Goal: Task Accomplishment & Management: Manage account settings

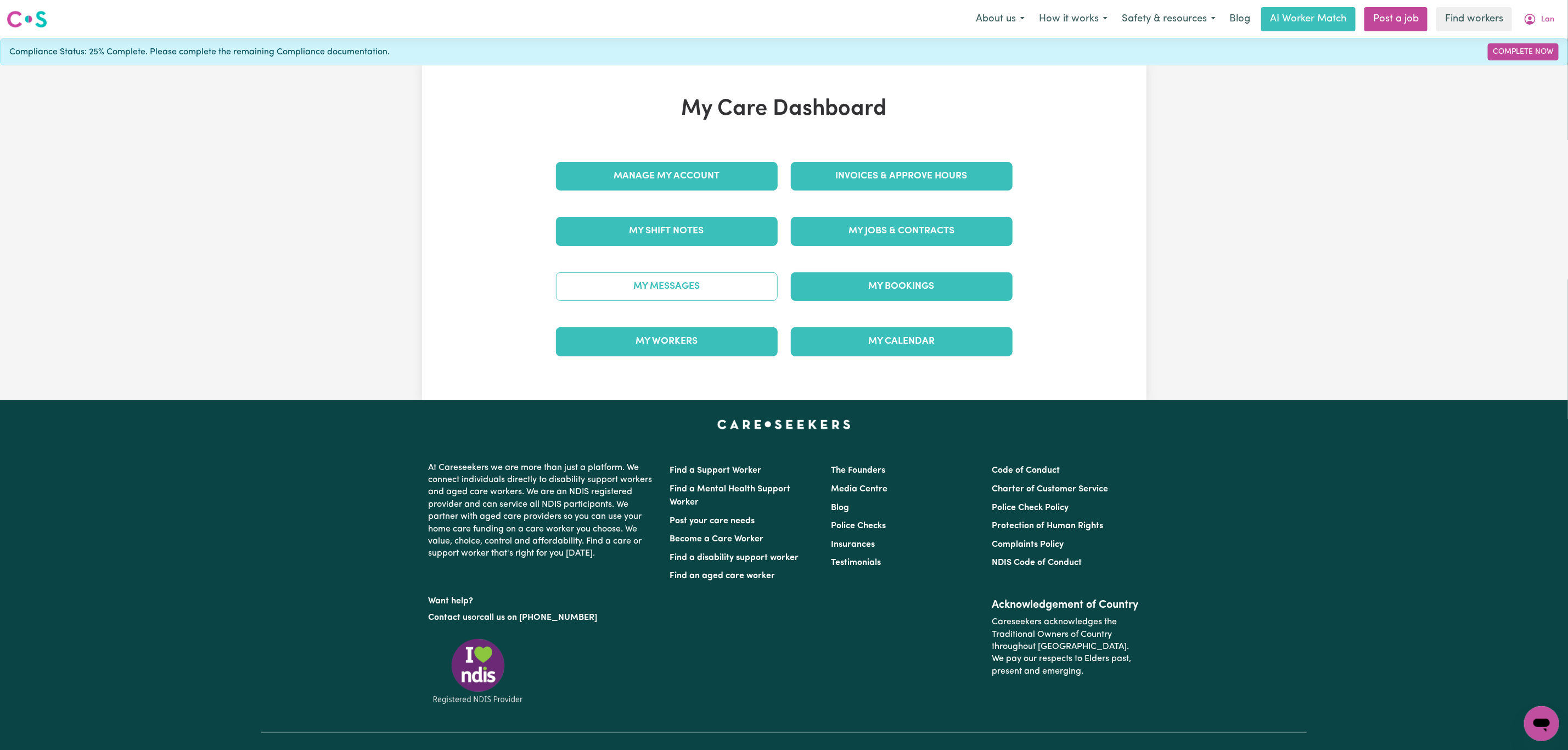
click at [656, 277] on link "My Messages" at bounding box center [666, 286] width 222 height 29
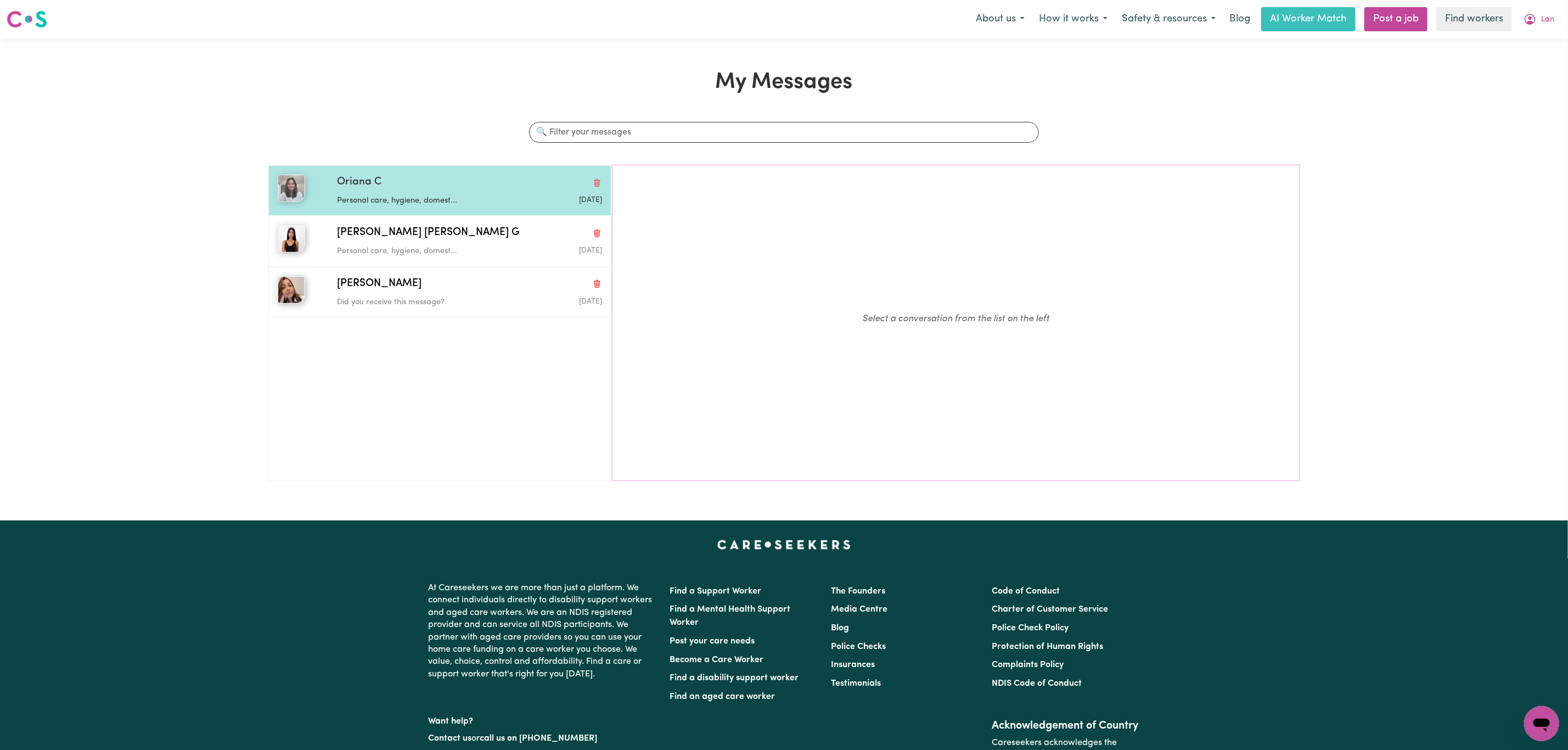
click at [465, 207] on p "Personal care, hygiene, domest..." at bounding box center [425, 201] width 177 height 12
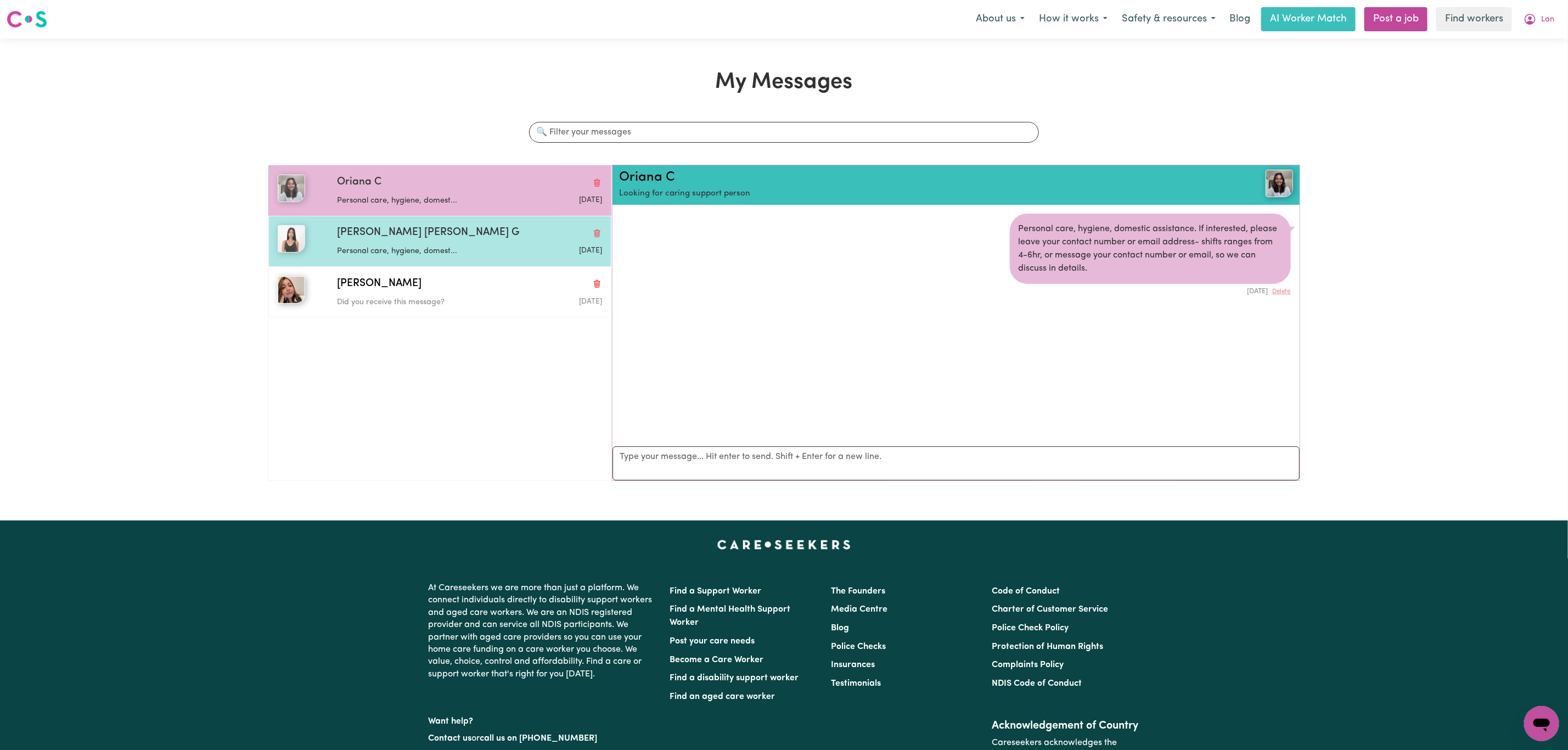
scroll to position [7, 0]
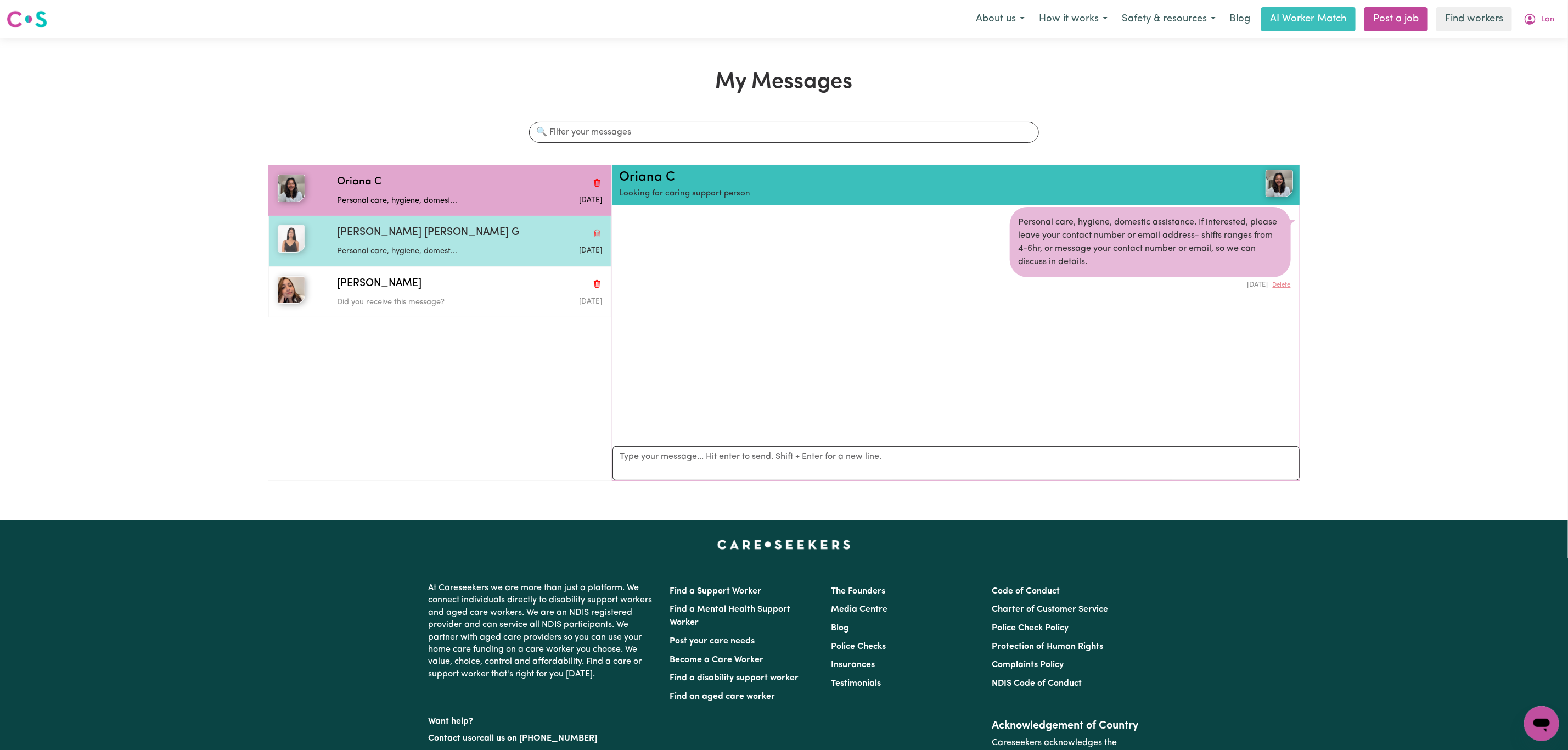
click at [472, 252] on p "Personal care, hygiene, domest..." at bounding box center [425, 251] width 177 height 12
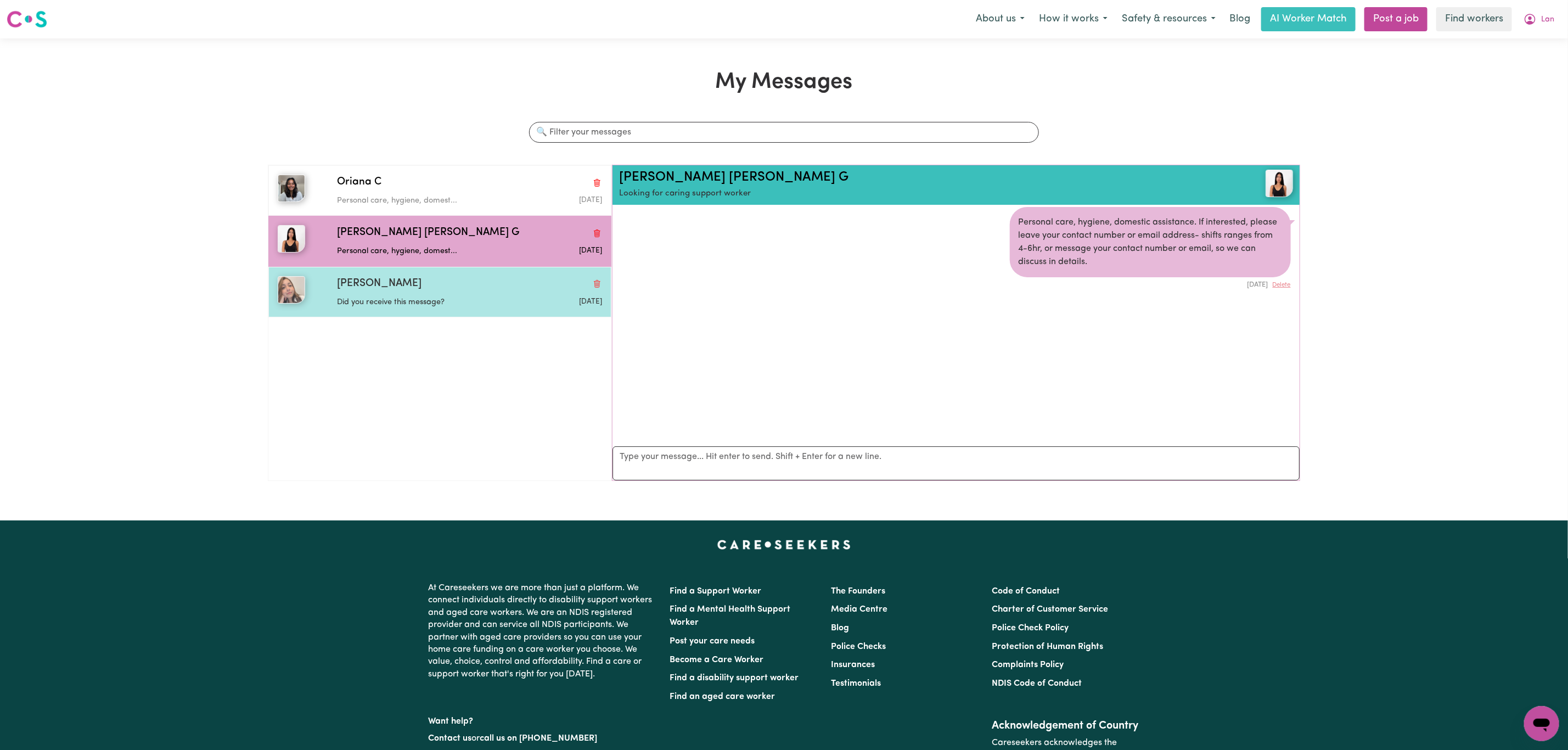
click at [470, 298] on p "Did you receive this message?" at bounding box center [425, 302] width 177 height 12
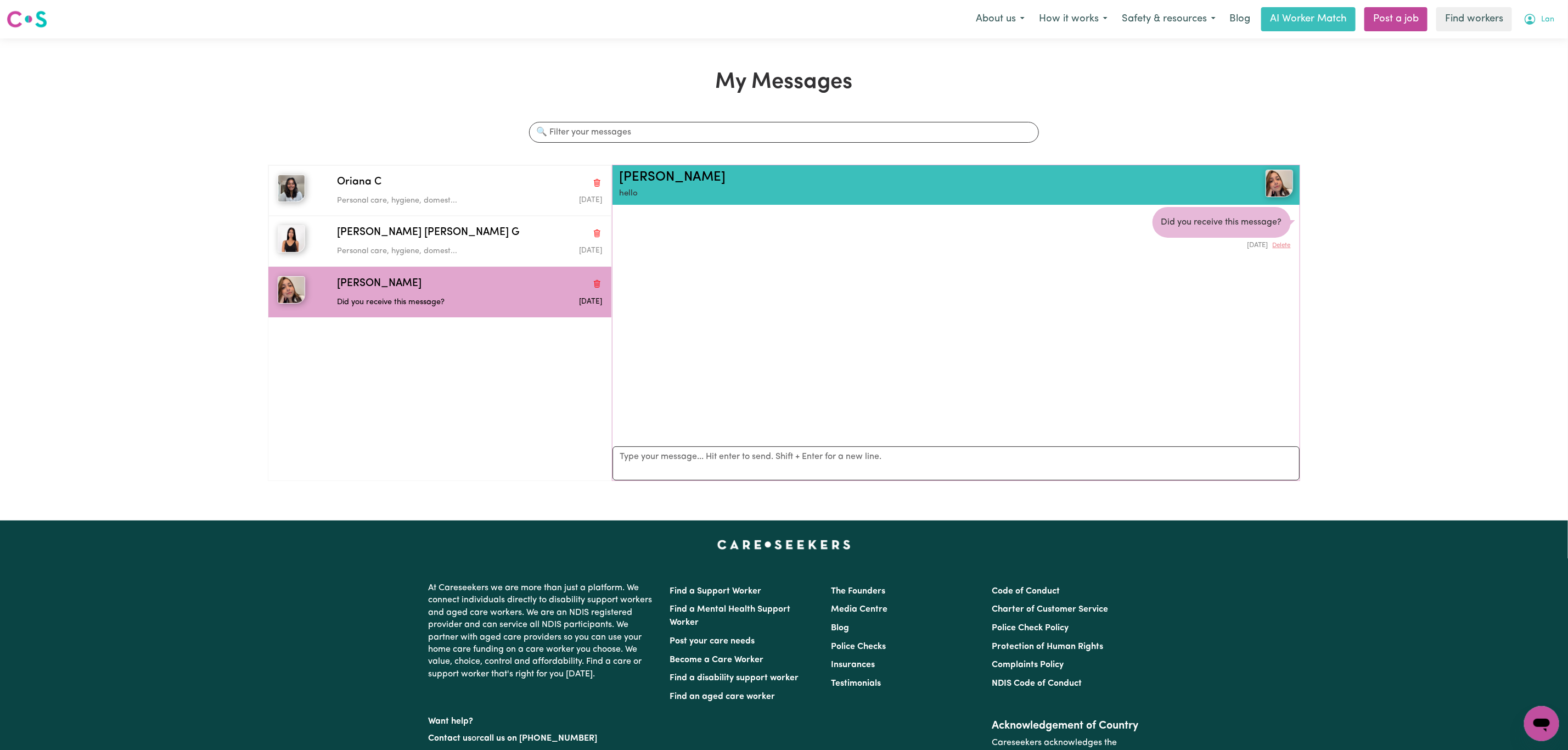
click at [1557, 24] on button "Lan" at bounding box center [1539, 18] width 45 height 23
click at [1534, 39] on link "My Dashboard" at bounding box center [1517, 43] width 86 height 21
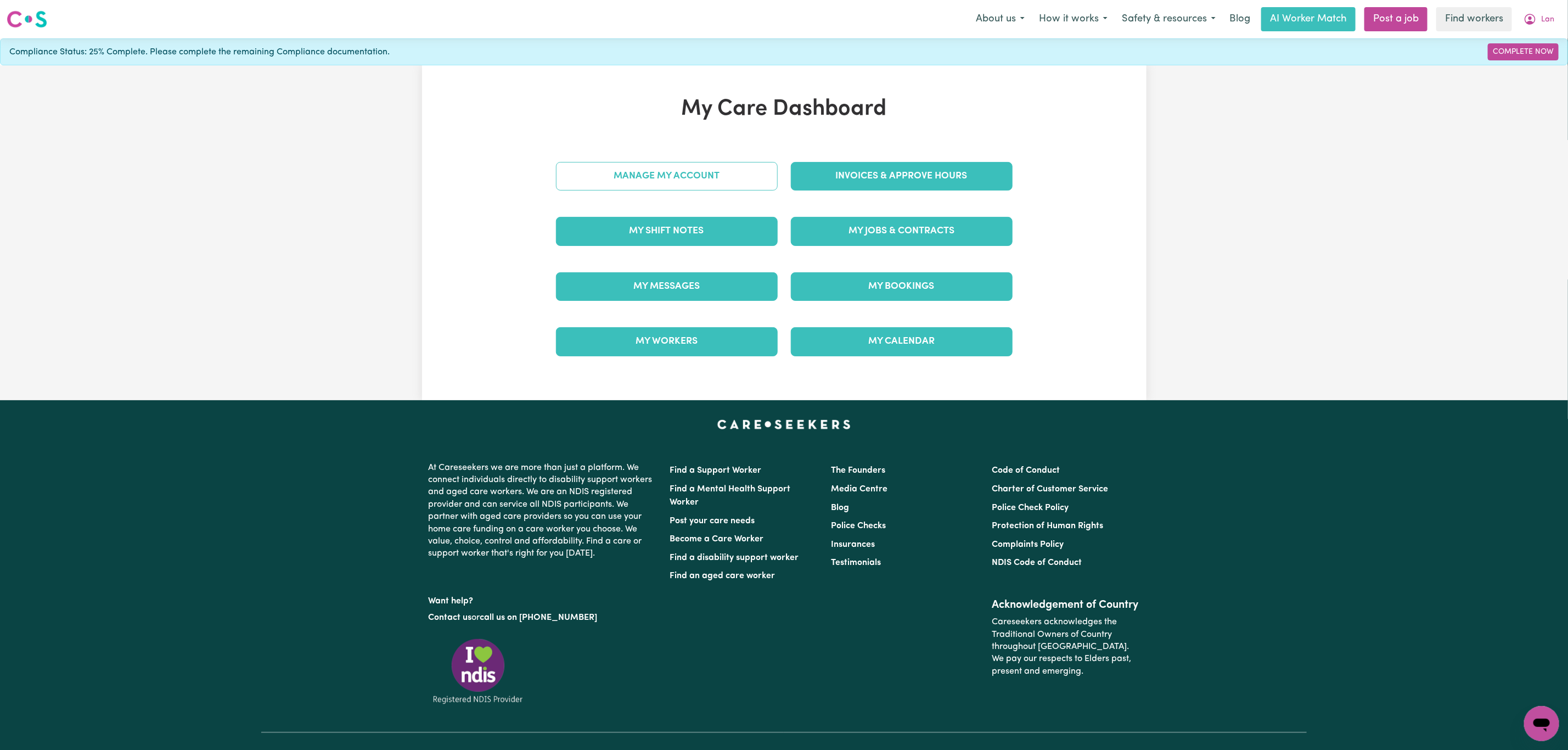
click at [662, 180] on link "Manage My Account" at bounding box center [666, 176] width 222 height 29
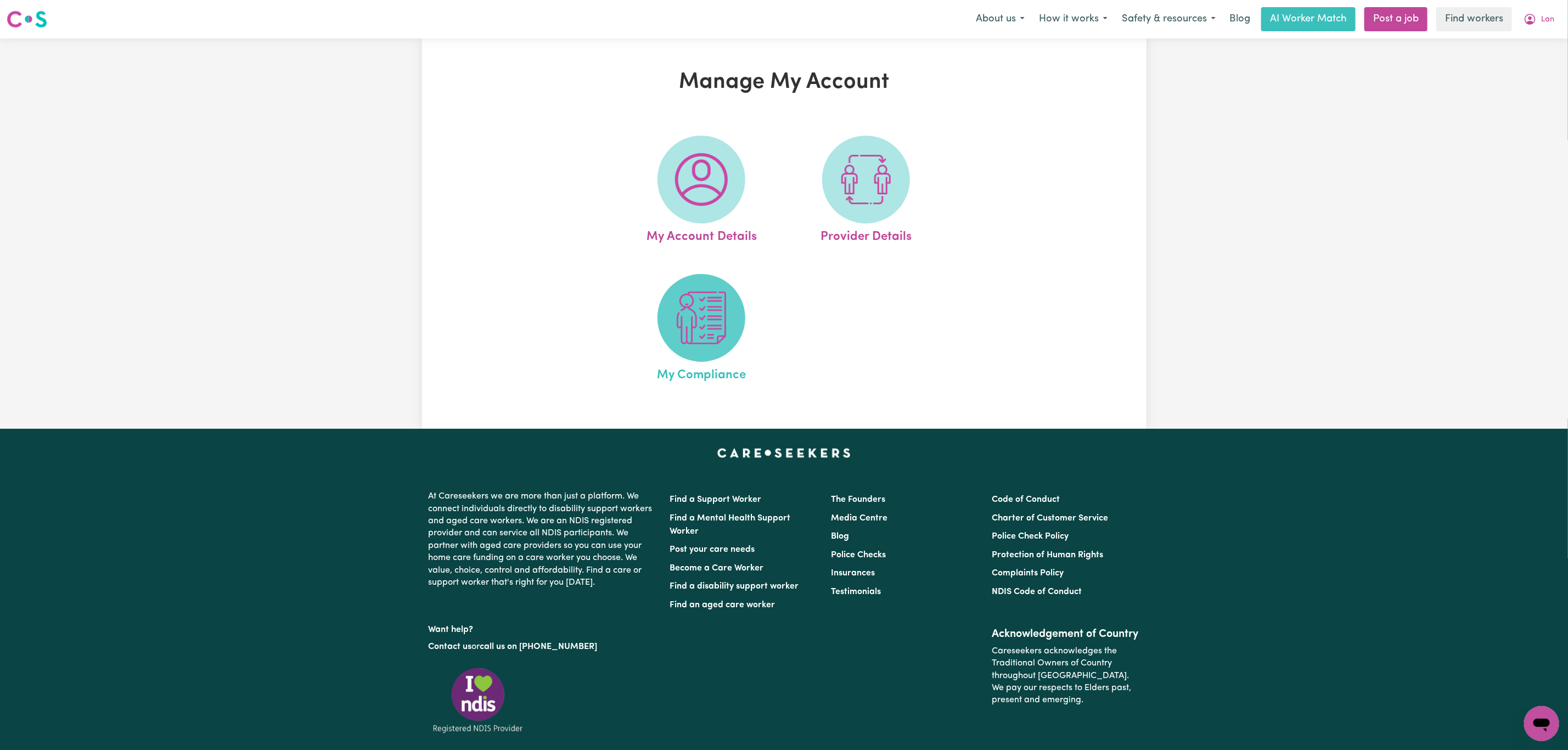
click at [693, 322] on img at bounding box center [701, 317] width 53 height 53
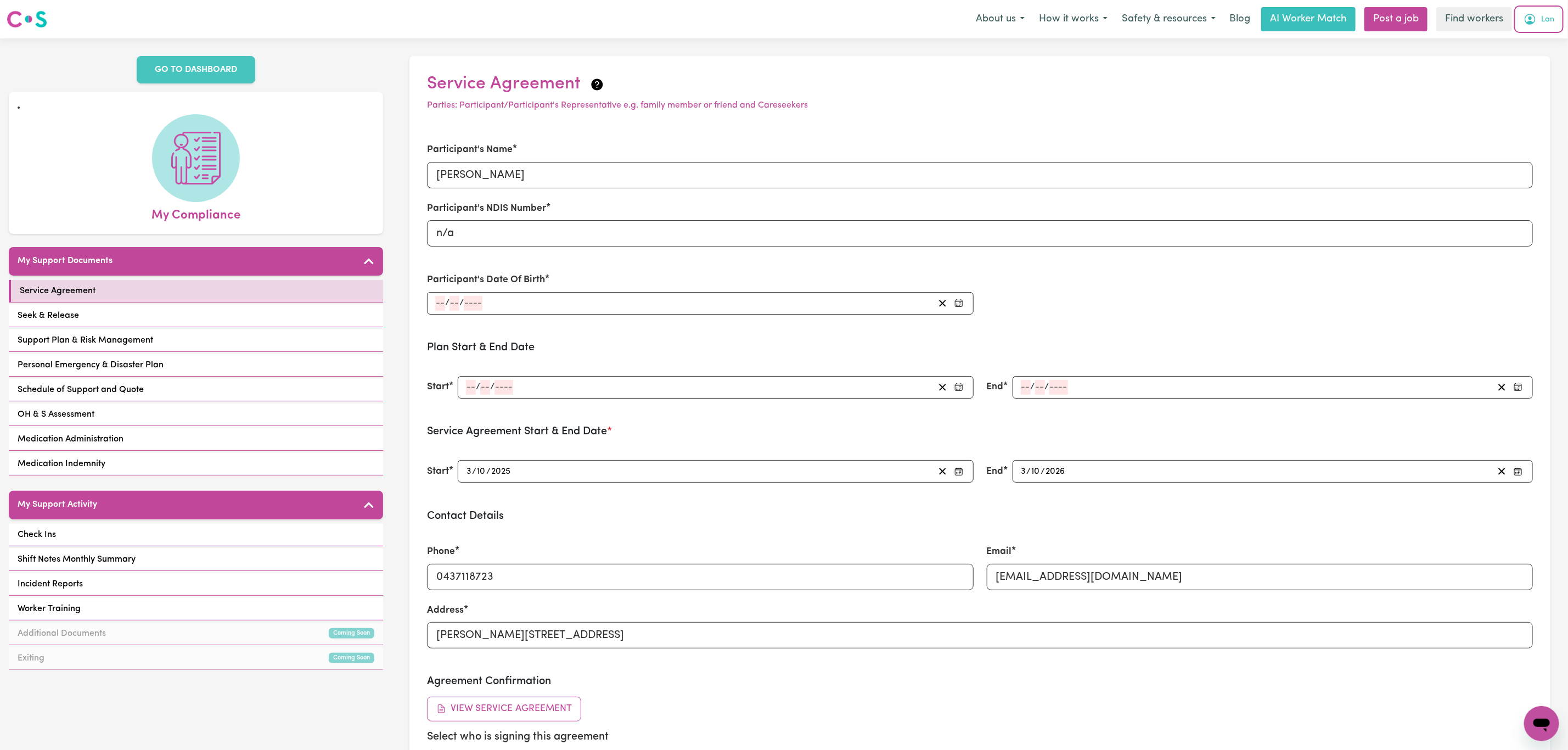
drag, startPoint x: 1548, startPoint y: 17, endPoint x: 1538, endPoint y: 23, distance: 11.7
click at [1546, 15] on span "Lan" at bounding box center [1548, 19] width 13 height 12
click at [1524, 34] on link "My Dashboard" at bounding box center [1517, 43] width 86 height 21
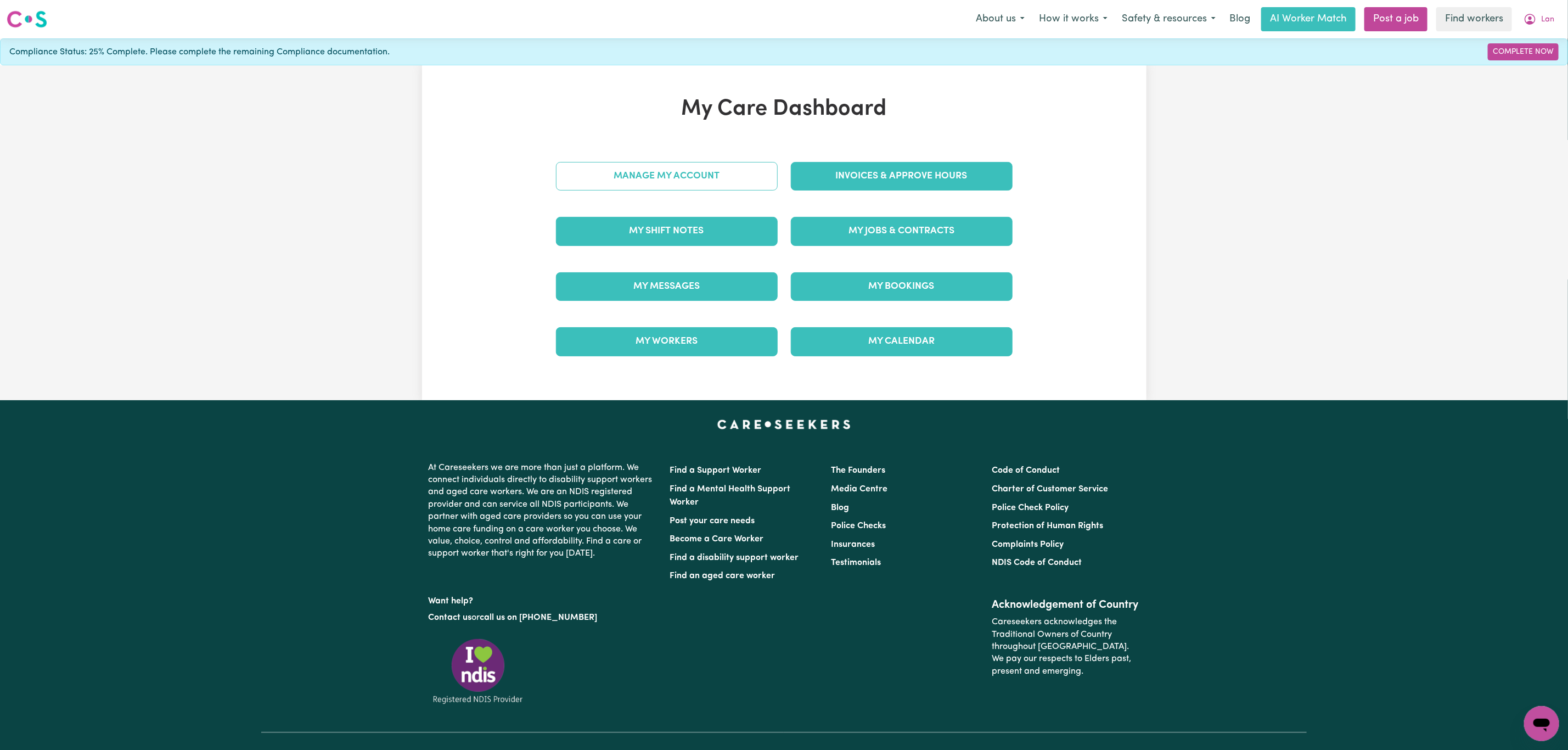
click at [734, 170] on link "Manage My Account" at bounding box center [666, 176] width 222 height 29
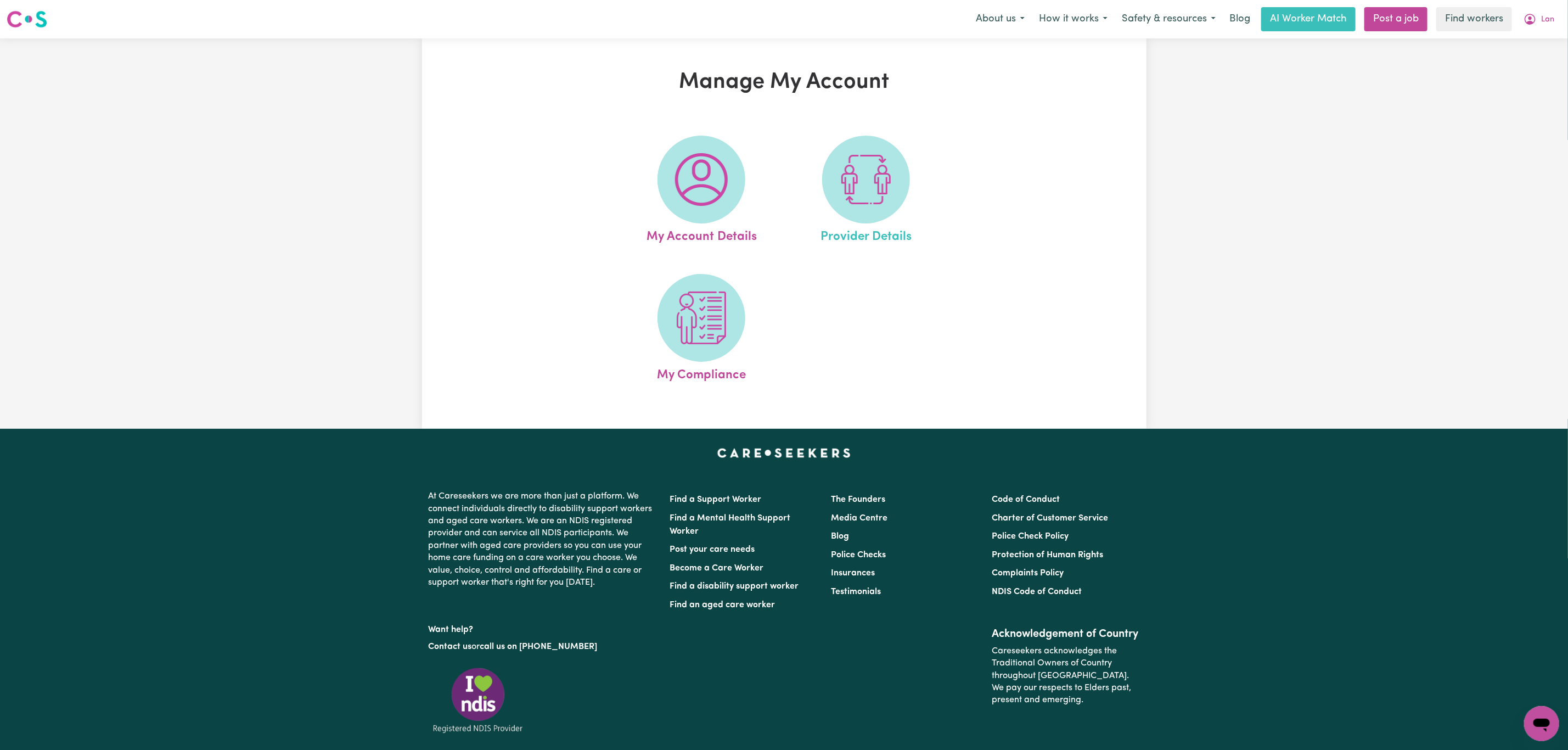
click at [942, 165] on link "Provider Details" at bounding box center [866, 191] width 158 height 111
select select "PRIVATELY"
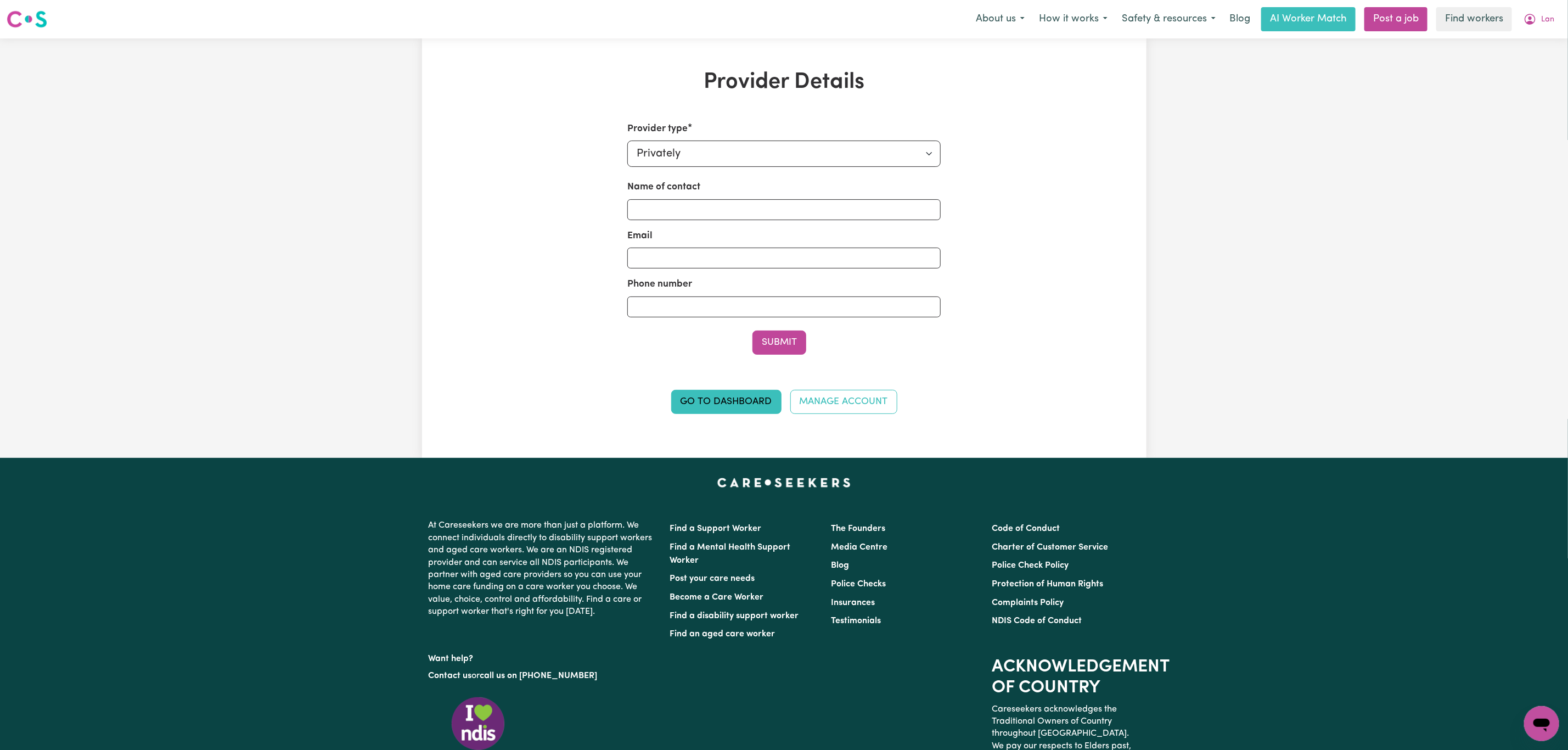
click at [911, 171] on div "Provider type Select your provider type... Privately Aged Care / Home Care Pack…" at bounding box center [783, 238] width 313 height 233
click at [917, 157] on select "Select your provider type... Privately Aged Care / Home Care Package NDIS Fundi…" at bounding box center [783, 153] width 313 height 26
click at [1036, 145] on div "Provider Details Provider type Select your provider type... Privately Aged Care…" at bounding box center [784, 248] width 724 height 358
click at [1551, 13] on button "Lan" at bounding box center [1539, 18] width 45 height 23
click at [1524, 38] on link "My Dashboard" at bounding box center [1517, 43] width 86 height 21
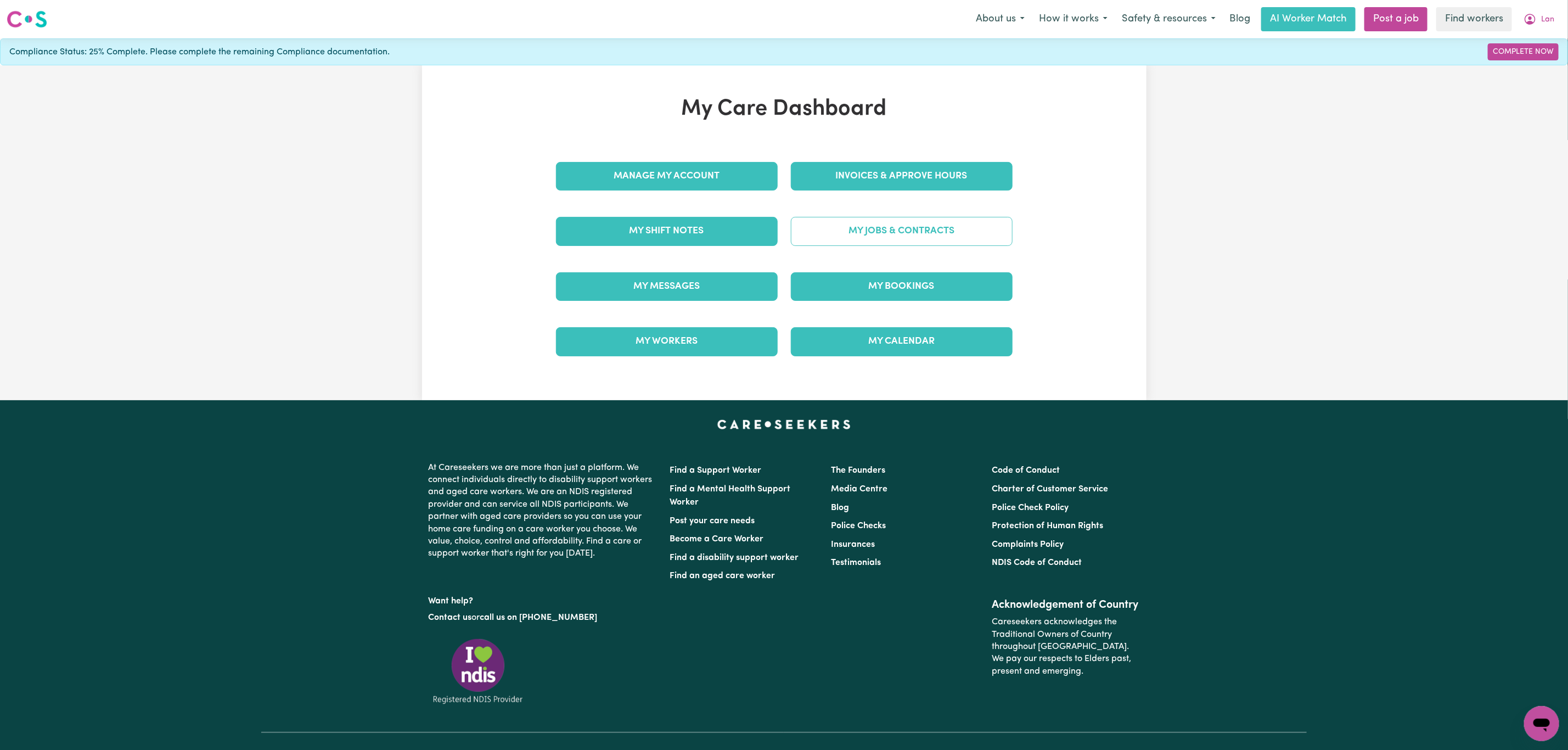
click at [954, 231] on link "My Jobs & Contracts" at bounding box center [902, 231] width 222 height 29
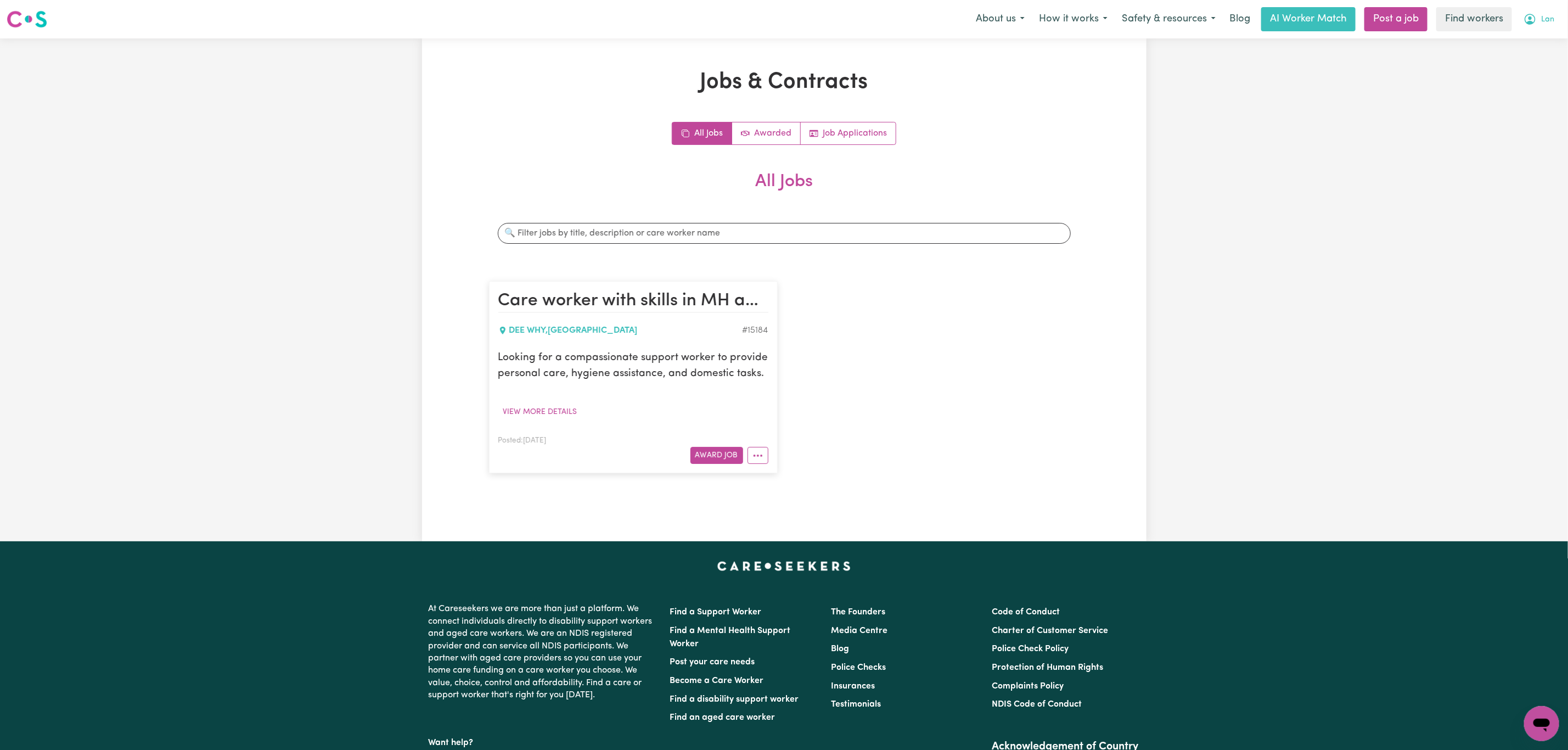
click at [1551, 10] on button "Lan" at bounding box center [1539, 18] width 45 height 23
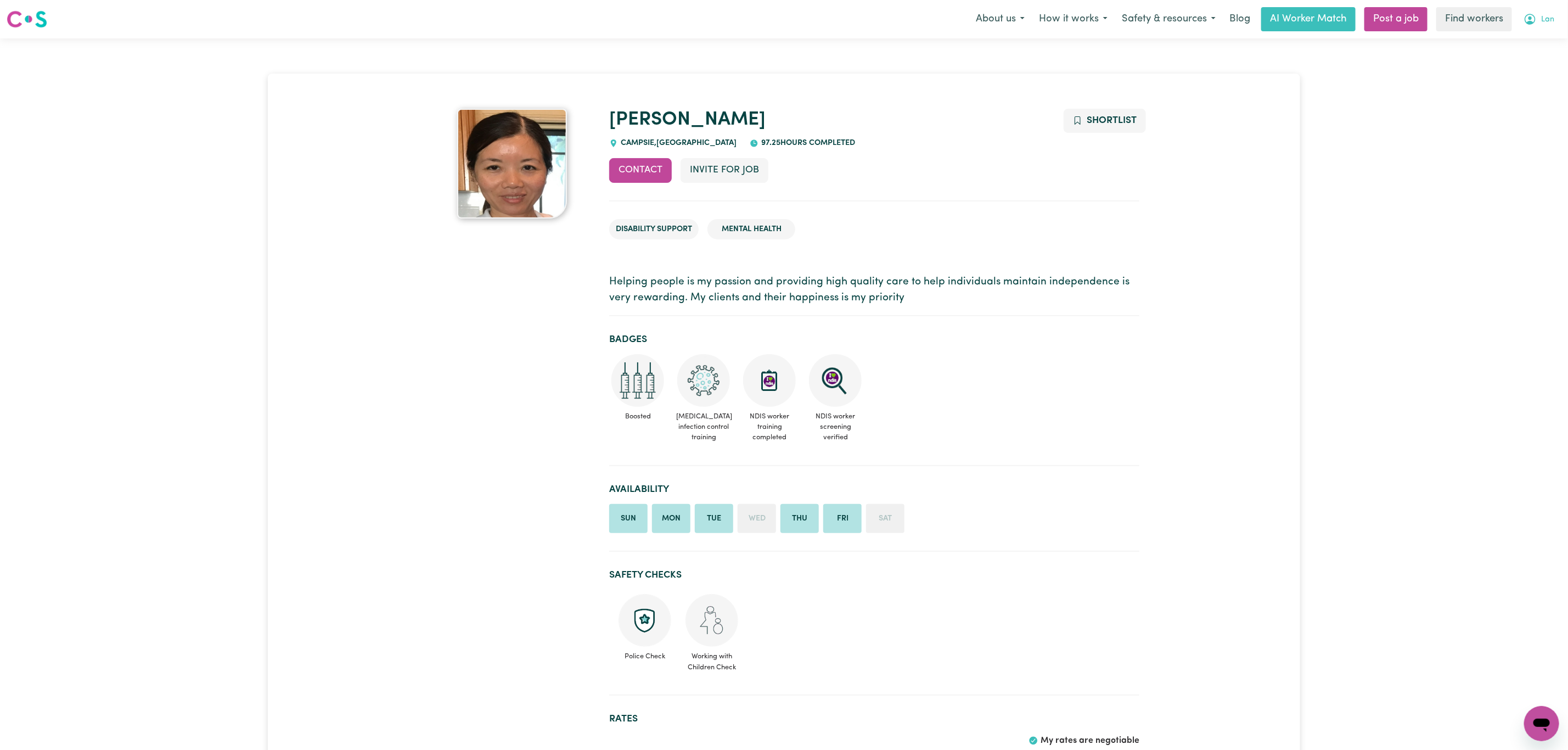
click at [1543, 22] on span "Lan" at bounding box center [1548, 19] width 13 height 12
click at [1546, 58] on link "Logout" at bounding box center [1517, 63] width 86 height 21
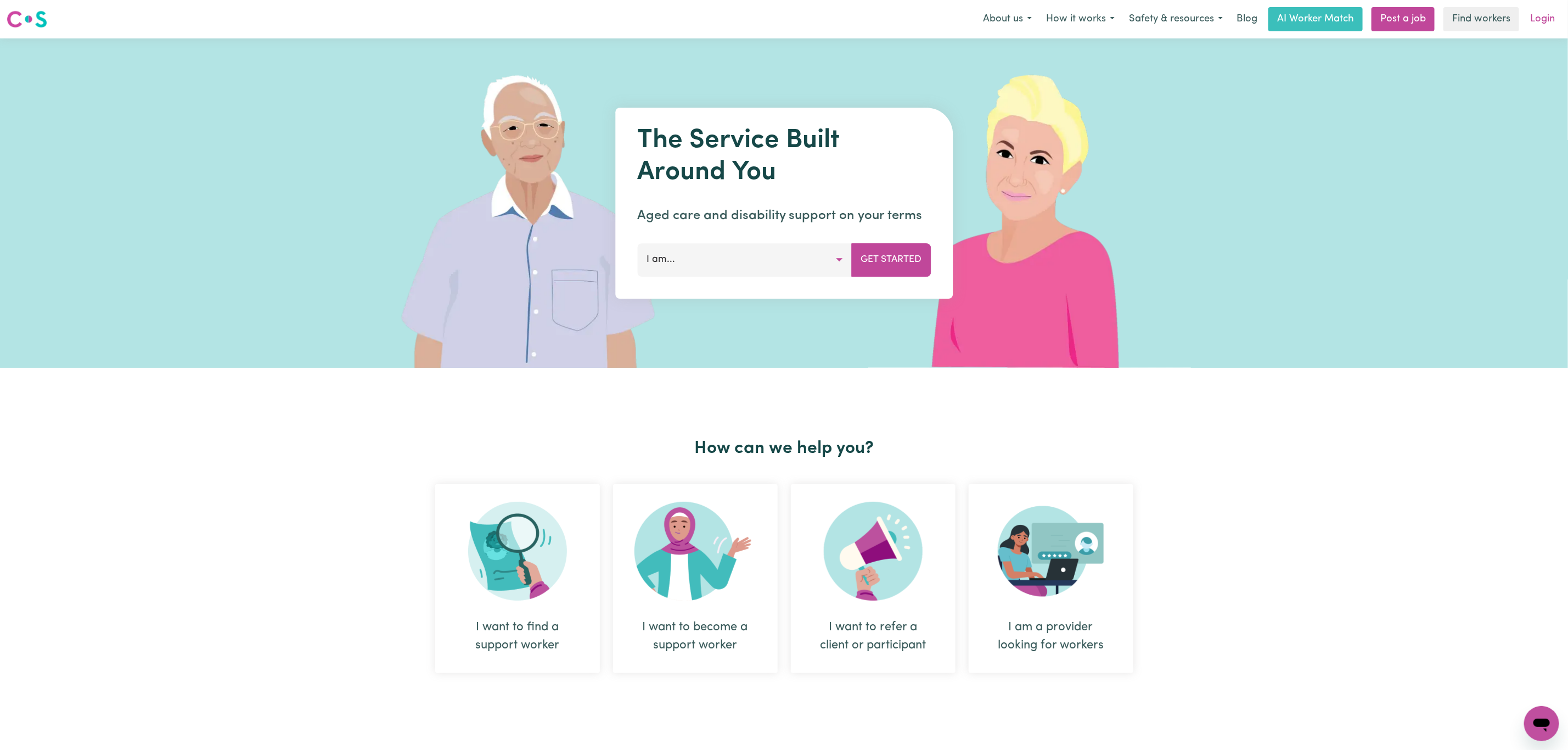
click at [1548, 22] on link "Login" at bounding box center [1542, 18] width 38 height 24
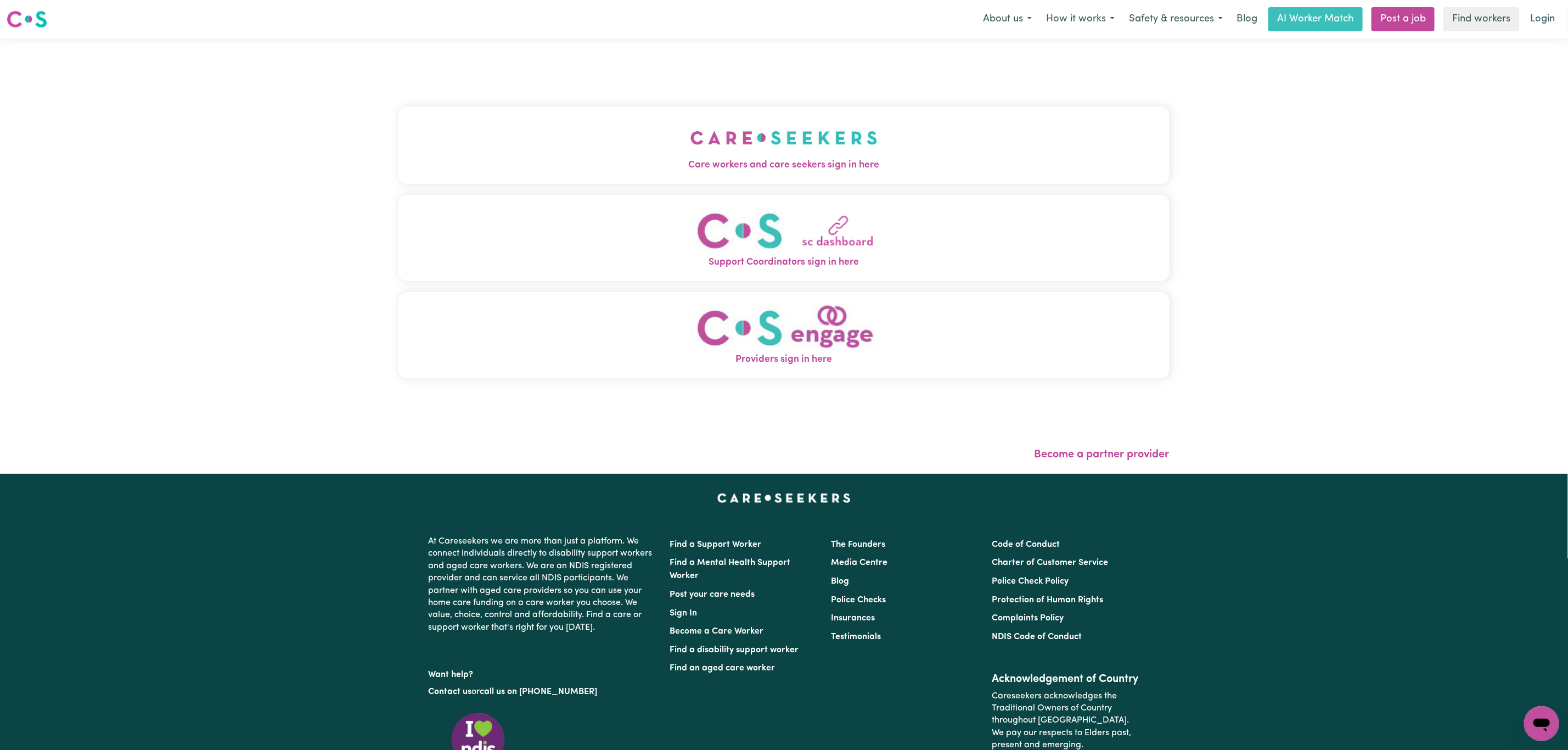
click at [659, 176] on button "Care workers and care seekers sign in here" at bounding box center [784, 145] width 771 height 77
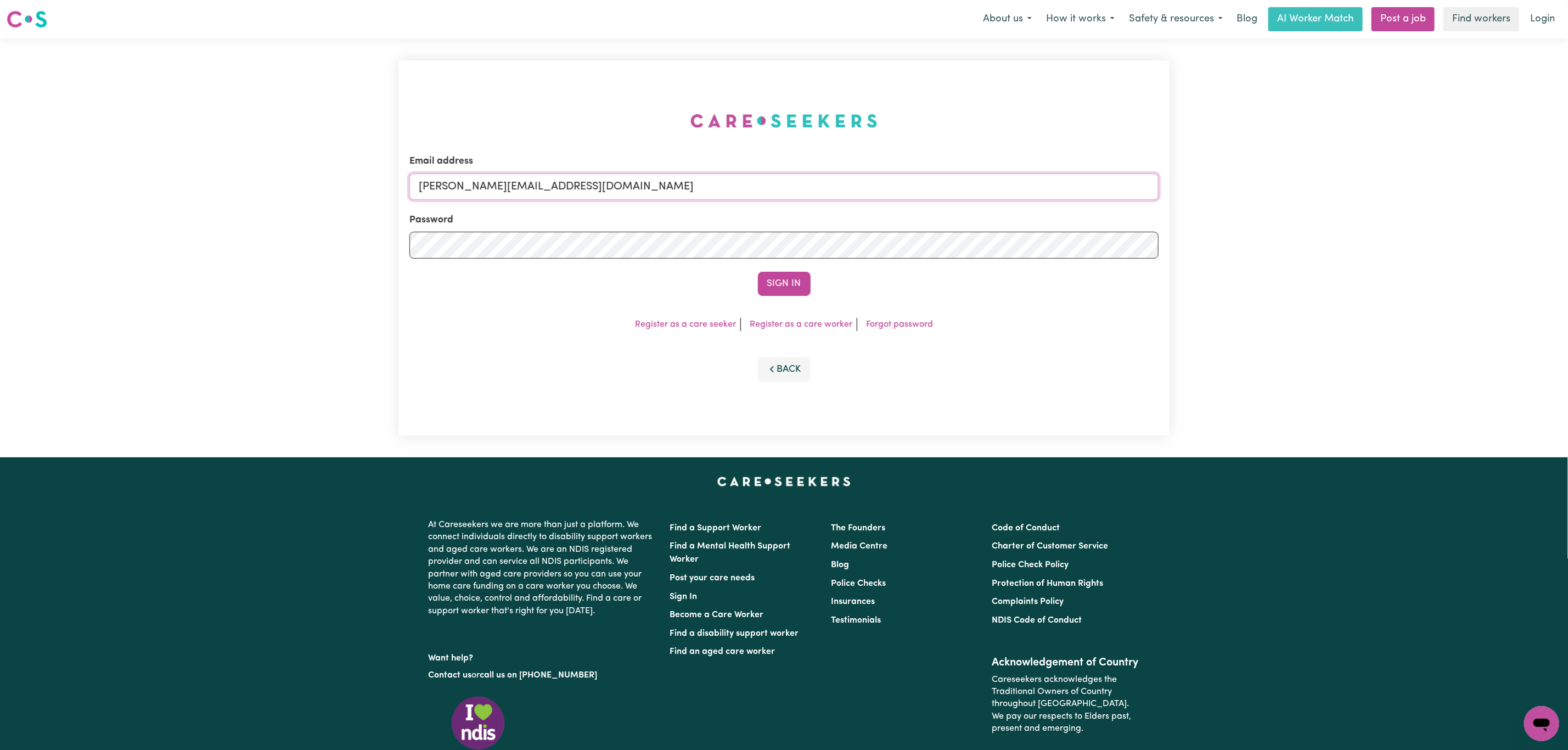
click at [490, 188] on input "mikayla+engage@careseekers.com.au" at bounding box center [784, 186] width 749 height 26
drag, startPoint x: 473, startPoint y: 186, endPoint x: 792, endPoint y: 228, distance: 321.8
click at [792, 186] on input "superuser~mikayla@careseekers.com.au" at bounding box center [784, 186] width 749 height 26
type input "superuser~TrentCLASS@careseekers.com.au"
click at [776, 281] on button "Sign In" at bounding box center [784, 284] width 53 height 24
